Goal: Find specific page/section: Find specific page/section

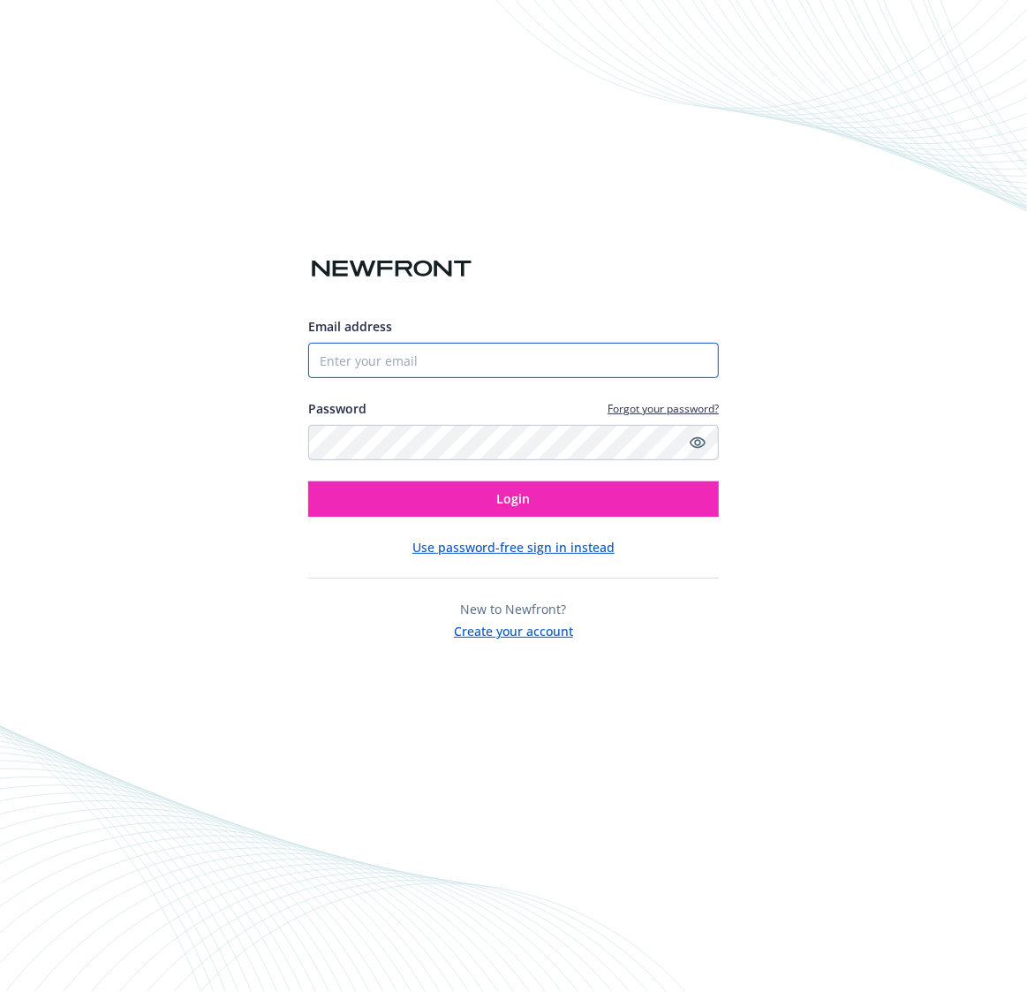
click at [535, 359] on input "Email address" at bounding box center [513, 360] width 411 height 35
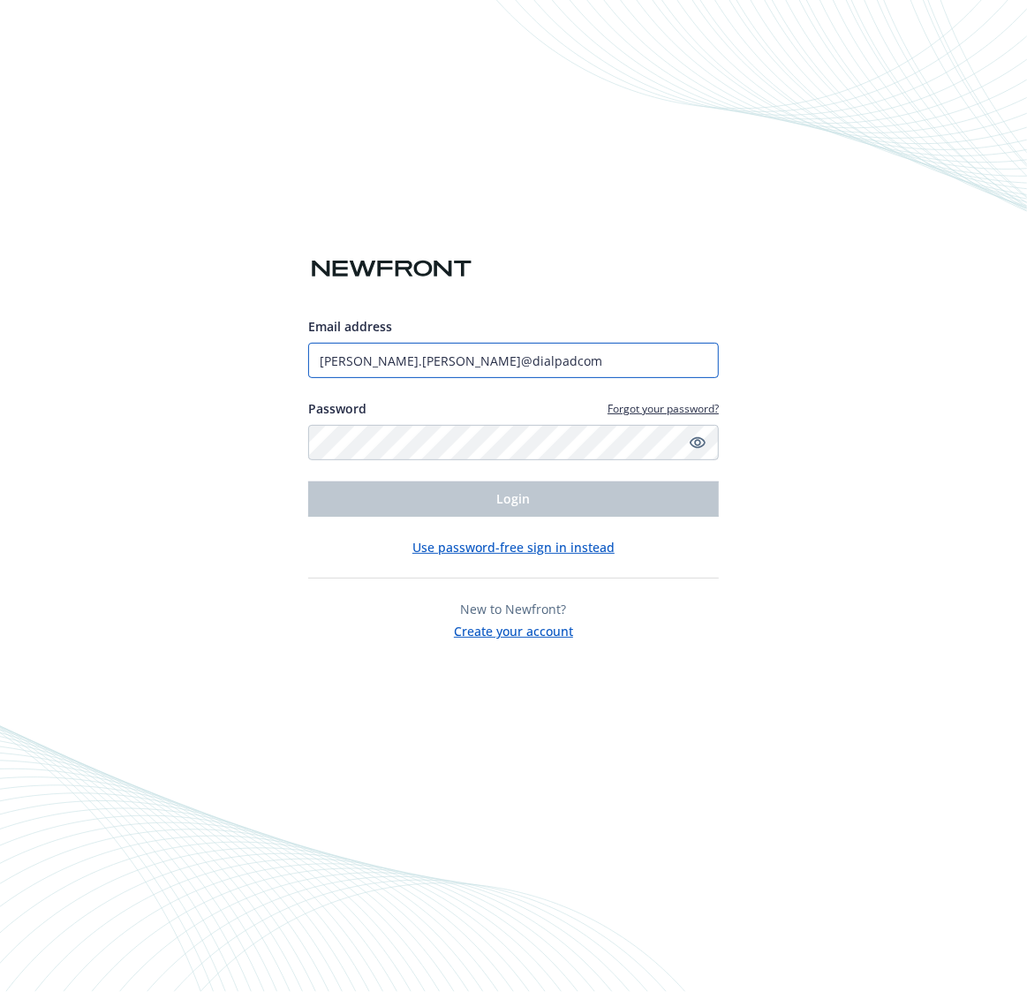
click at [517, 345] on input "alan.malazzo@dialpadcom" at bounding box center [513, 360] width 411 height 35
click at [506, 358] on input "alan.malazzo@dialpadcom" at bounding box center [513, 360] width 411 height 35
type input "alan.malazzo@dialpad.com"
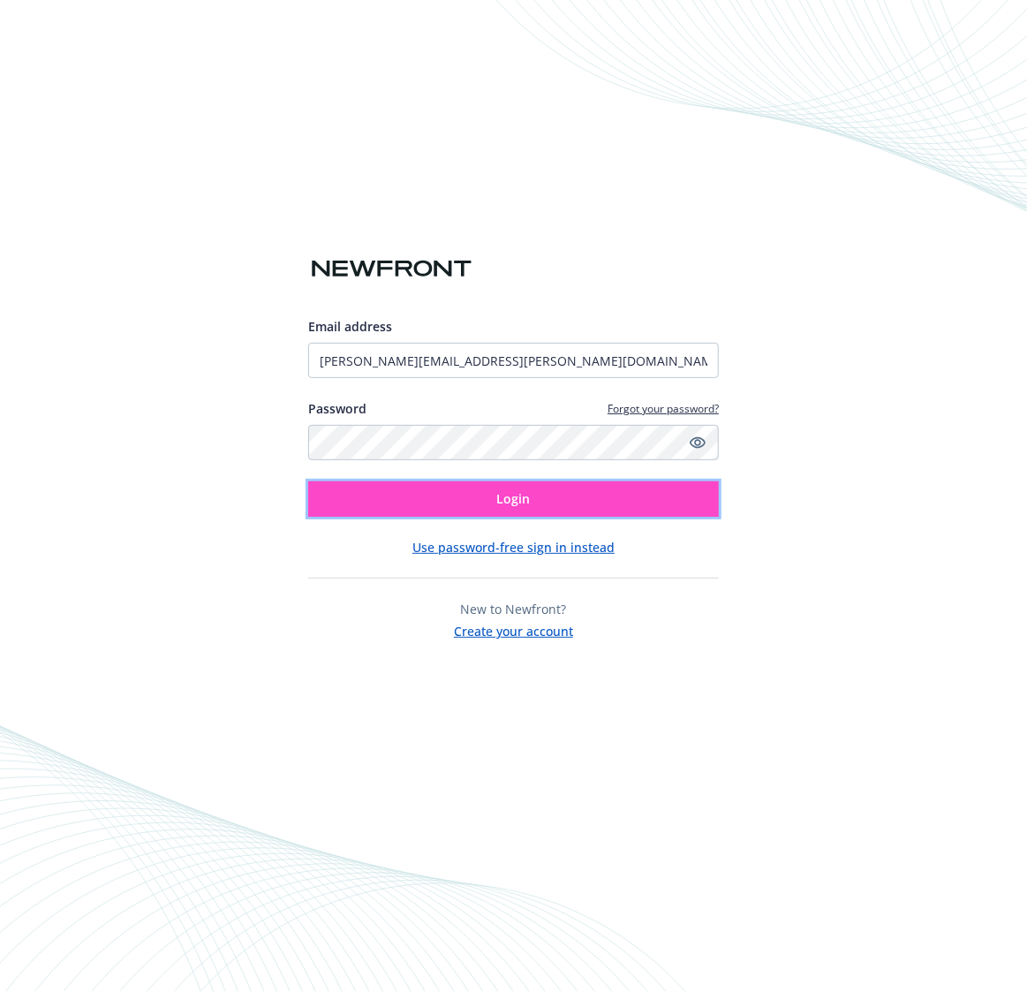
click at [502, 497] on span "Login" at bounding box center [514, 498] width 34 height 17
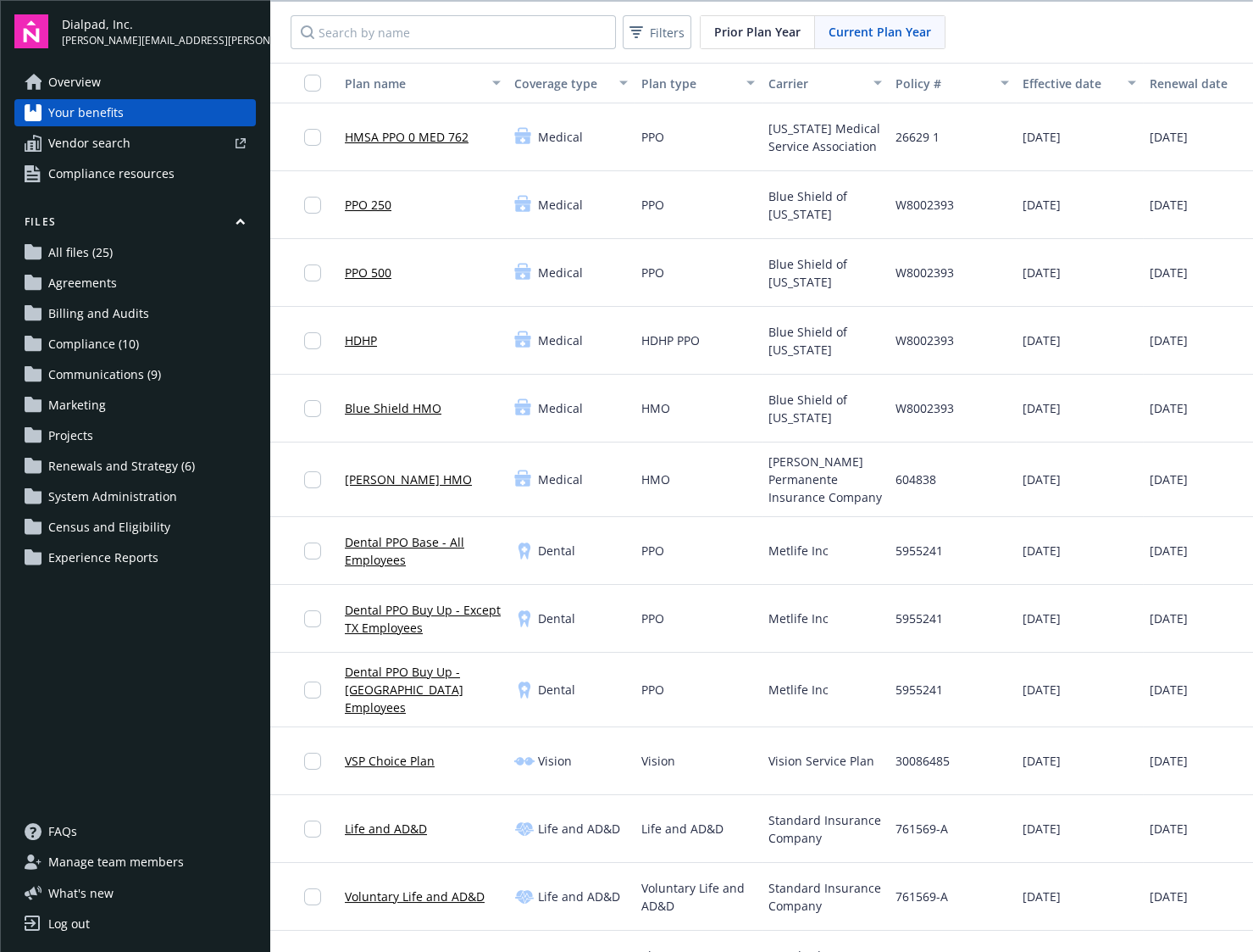
drag, startPoint x: 281, startPoint y: 38, endPoint x: 326, endPoint y: 188, distance: 156.6
click at [323, 186] on div "Filters Prior Plan Year Current Plan Year Plan name Coverage type Plan type Car…" at bounding box center [762, 478] width 982 height 952
drag, startPoint x: 286, startPoint y: 36, endPoint x: 1237, endPoint y: 97, distance: 953.0
click at [984, 98] on div "Filters Prior Plan Year Current Plan Year Plan name Coverage type Plan type Car…" at bounding box center [762, 478] width 982 height 952
click at [984, 31] on div "Filters Prior Plan Year Current Plan Year" at bounding box center [762, 33] width 982 height 61
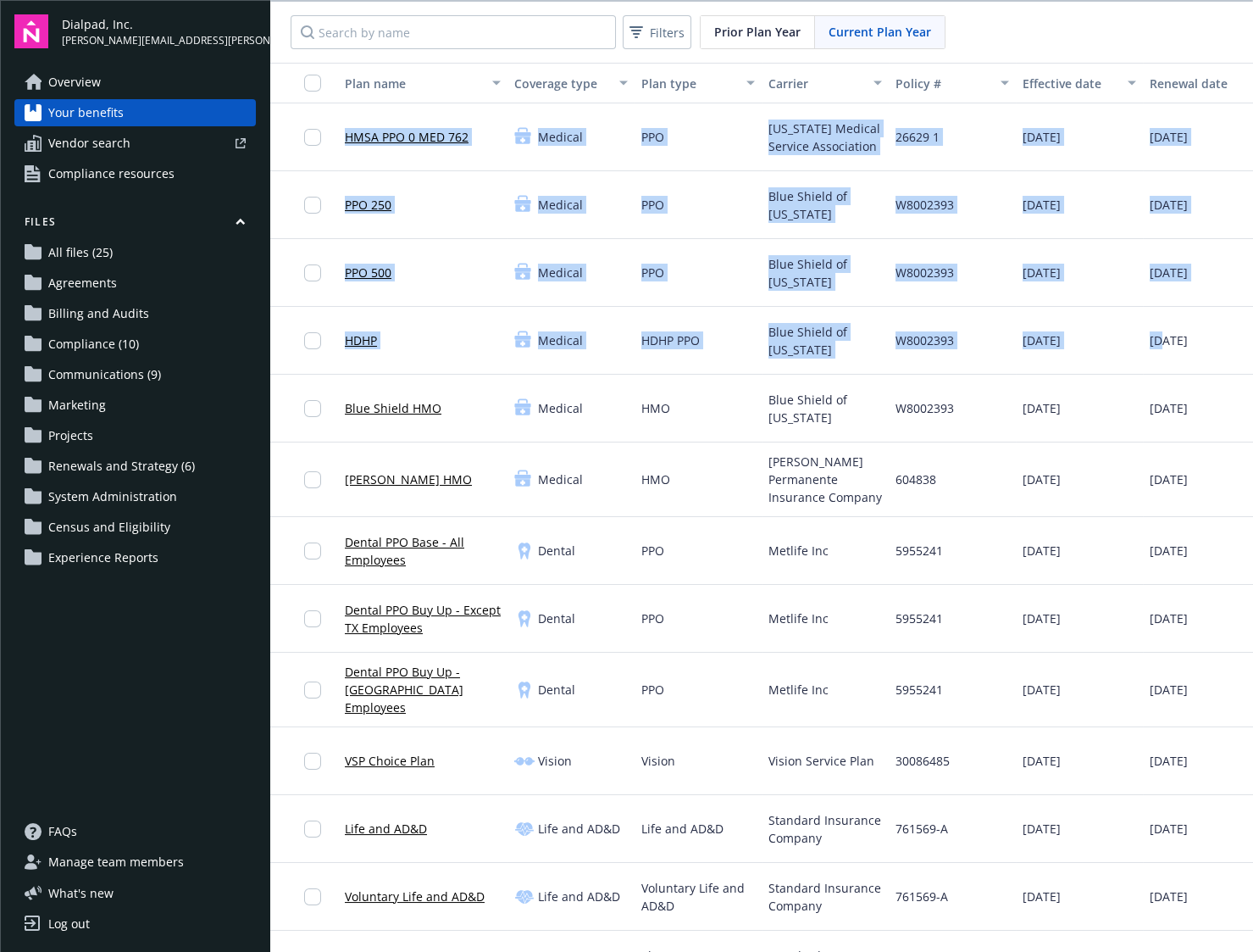
drag, startPoint x: 1088, startPoint y: 31, endPoint x: 1151, endPoint y: 345, distance: 320.3
click at [984, 345] on div "Filters Prior Plan Year Current Plan Year Plan name Coverage type Plan type Car…" at bounding box center [762, 478] width 982 height 952
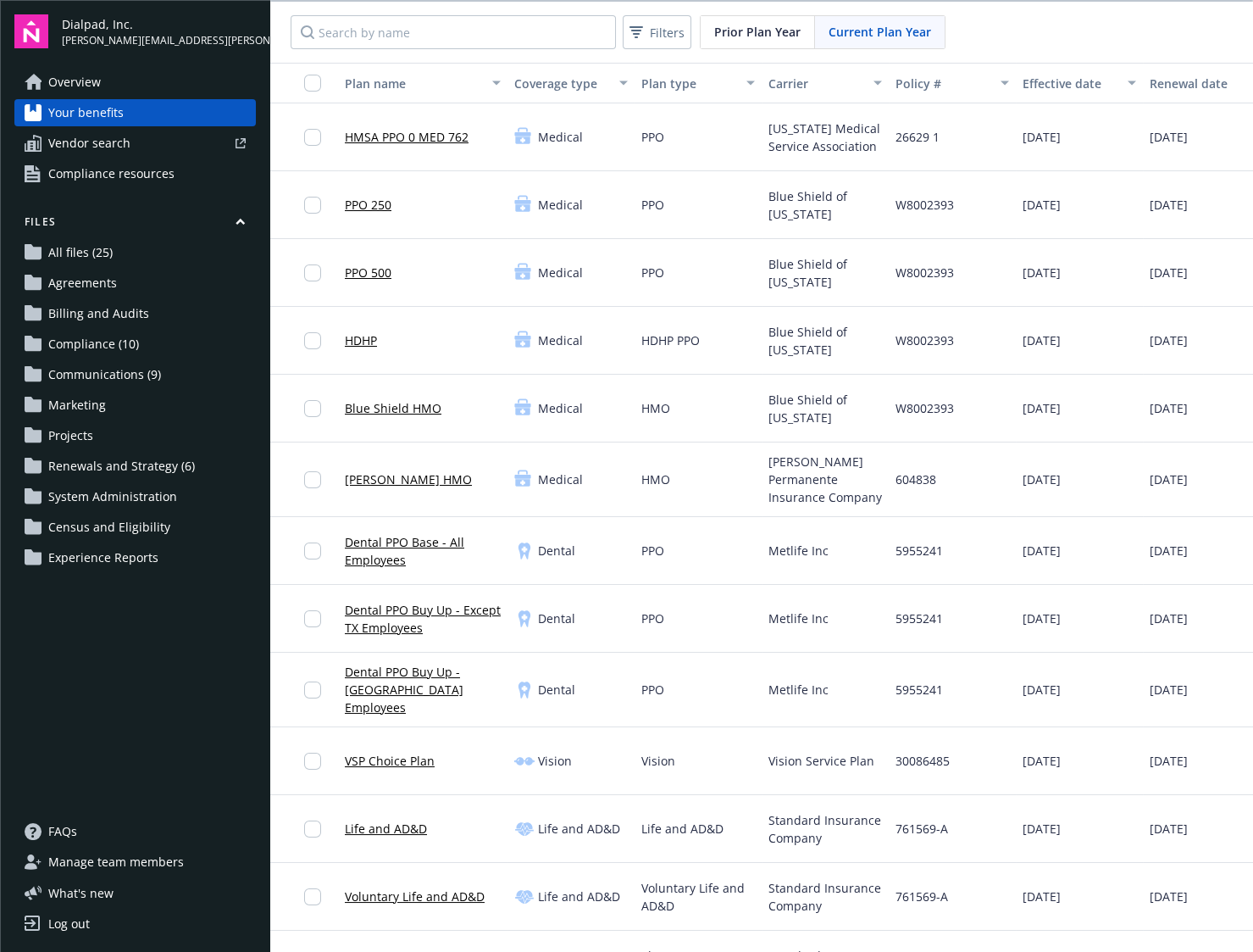
click at [984, 12] on div "Filters Prior Plan Year Current Plan Year" at bounding box center [762, 33] width 982 height 61
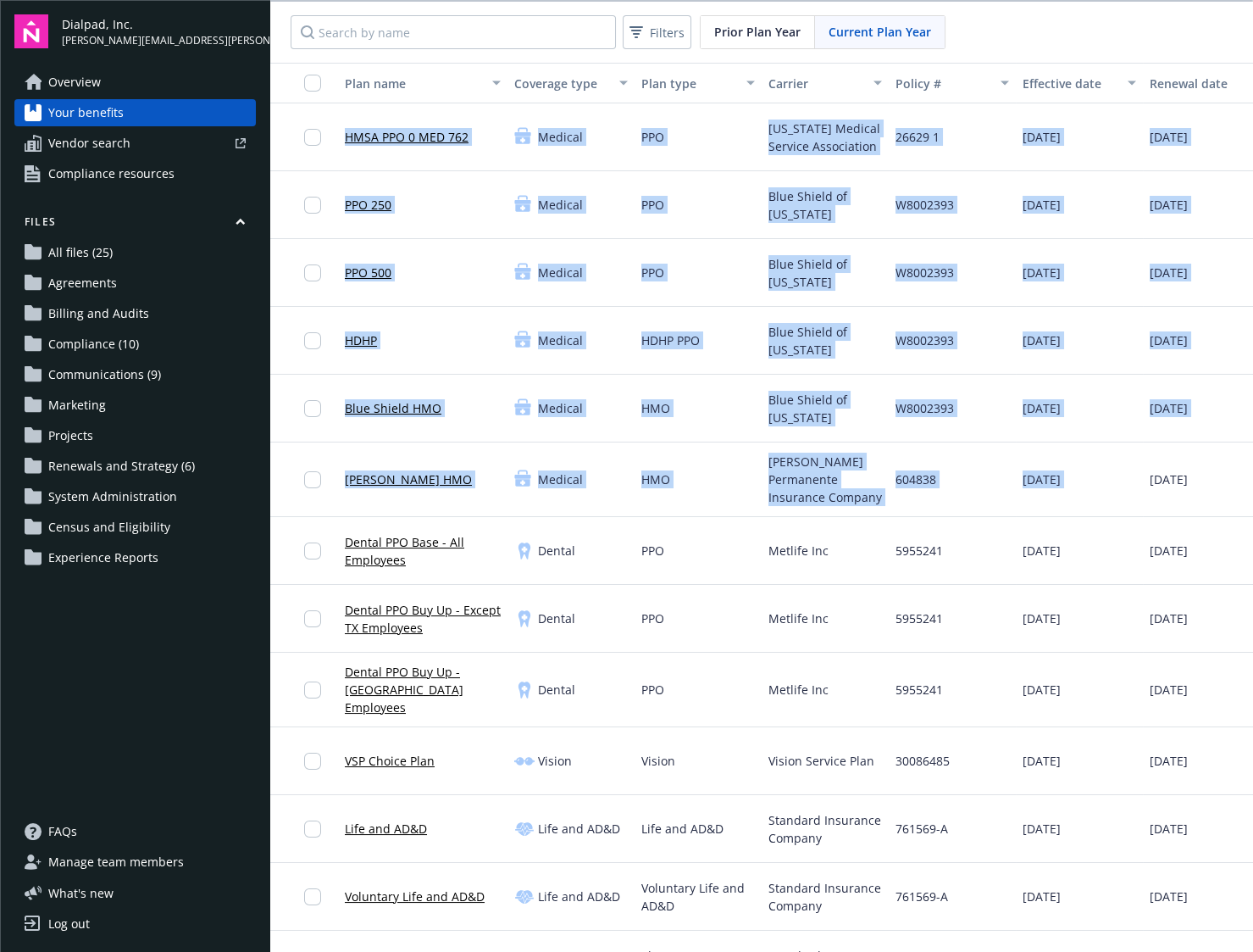
drag, startPoint x: 1021, startPoint y: 27, endPoint x: 1175, endPoint y: 473, distance: 471.8
click at [984, 473] on div "Filters Prior Plan Year Current Plan Year Plan name Coverage type Plan type Car…" at bounding box center [762, 478] width 982 height 952
click at [984, 30] on div "Filters Prior Plan Year Current Plan Year" at bounding box center [762, 33] width 982 height 61
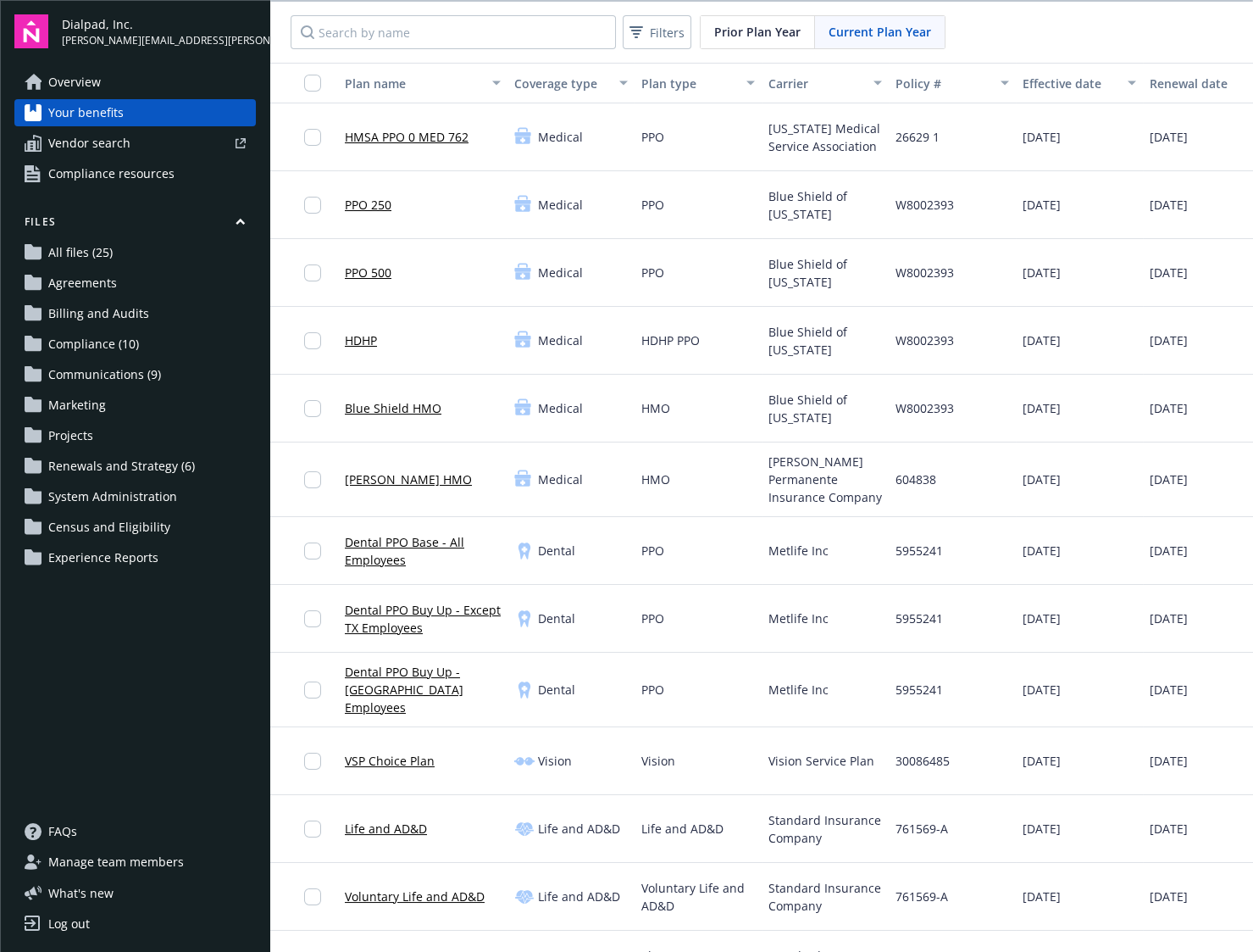
drag, startPoint x: 1060, startPoint y: 32, endPoint x: 1112, endPoint y: 244, distance: 218.3
click at [984, 244] on div "Filters Prior Plan Year Current Plan Year Plan name Coverage type Plan type Car…" at bounding box center [762, 478] width 982 height 952
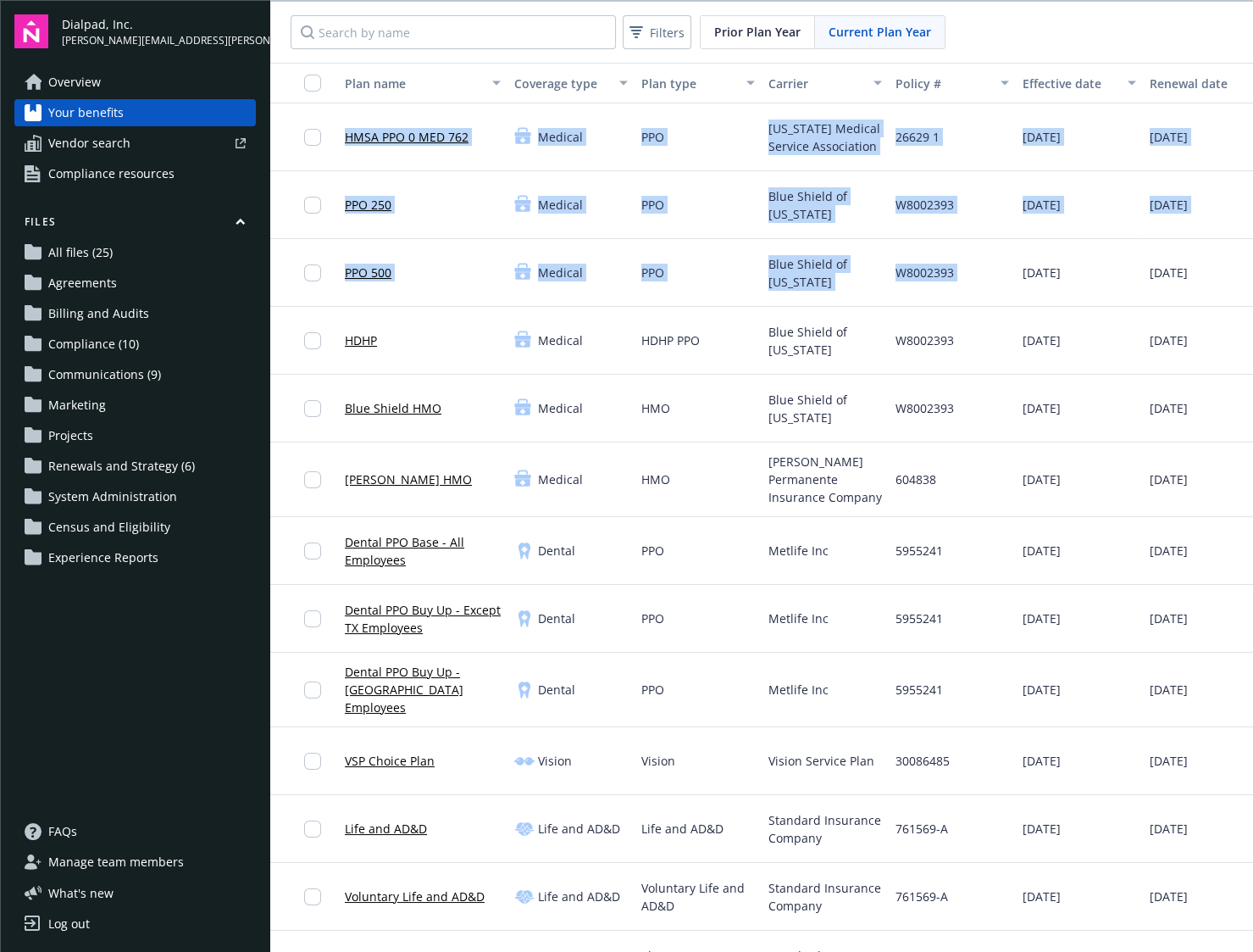
click at [984, 67] on button "Effective date" at bounding box center [1079, 83] width 127 height 40
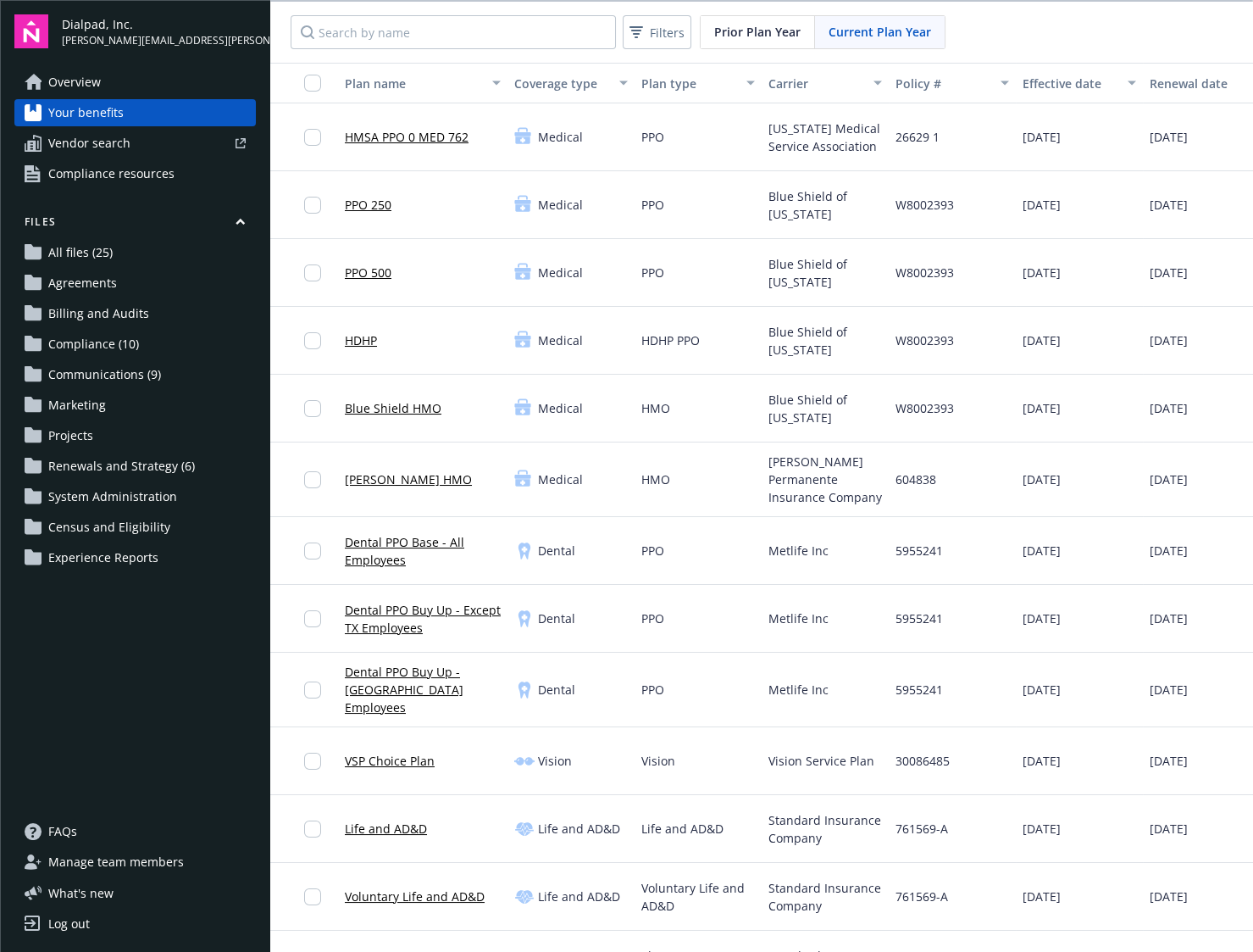
click at [984, 44] on div "Filters Prior Plan Year Current Plan Year" at bounding box center [762, 33] width 982 height 61
